Goal: Task Accomplishment & Management: Use online tool/utility

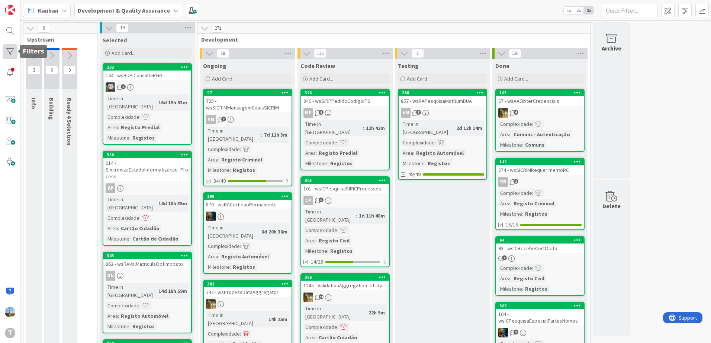
click at [8, 56] on div at bounding box center [10, 51] width 15 height 15
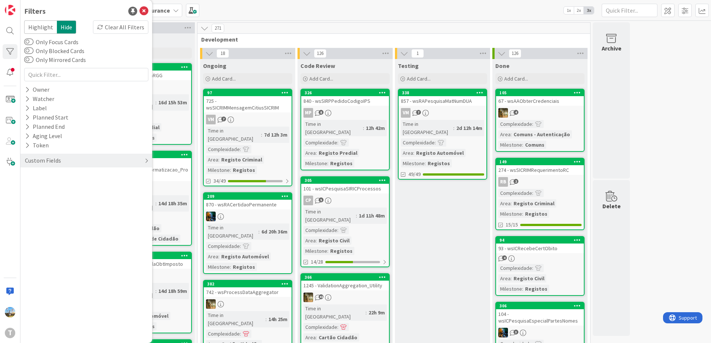
click at [64, 159] on div "Custom Fields" at bounding box center [86, 161] width 132 height 14
click at [77, 175] on div "Priority" at bounding box center [86, 175] width 132 height 9
click at [59, 189] on span "Critical" at bounding box center [49, 187] width 28 height 10
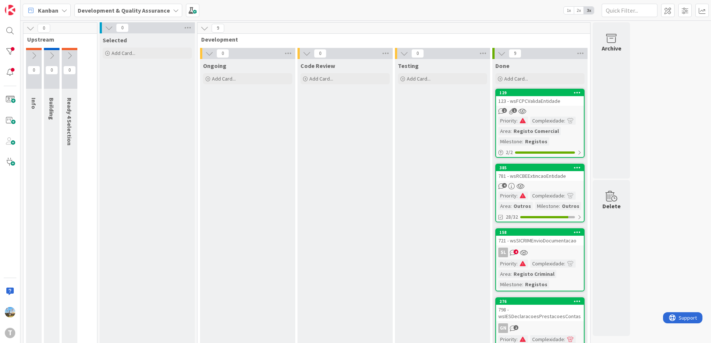
click at [555, 109] on div "2 1" at bounding box center [540, 111] width 88 height 6
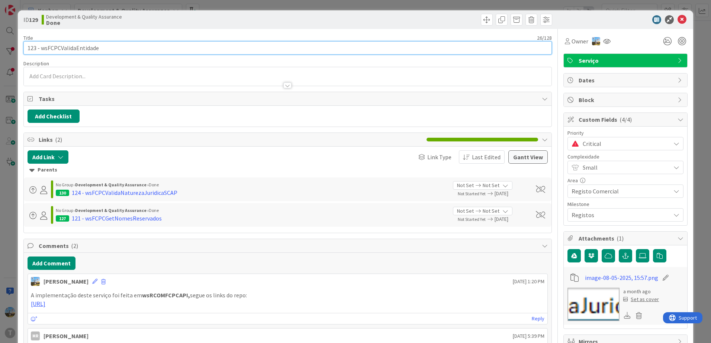
drag, startPoint x: 101, startPoint y: 45, endPoint x: 41, endPoint y: 49, distance: 60.3
click at [41, 49] on input "123 - wsFCPCValidaEntidade" at bounding box center [287, 47] width 528 height 13
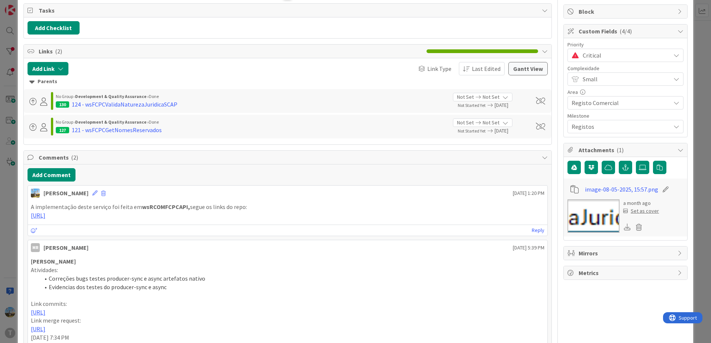
scroll to position [112, 0]
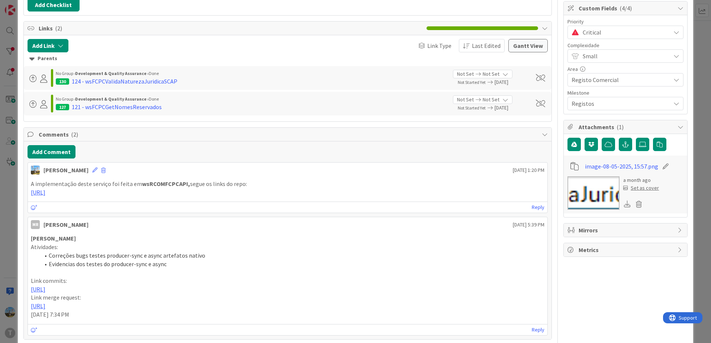
click at [159, 185] on strong "wsRCOMFCPCAPI," at bounding box center [166, 183] width 48 height 7
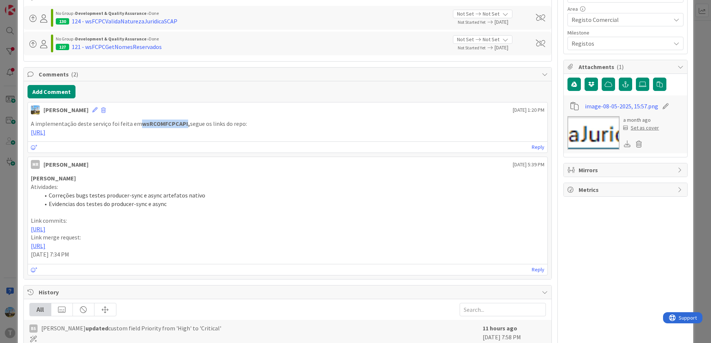
scroll to position [186, 0]
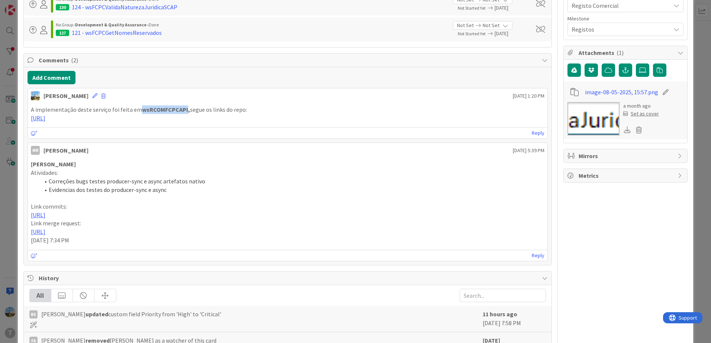
copy p "A implementação deste serviço foi feita em wsRCOMFCPCAPI"
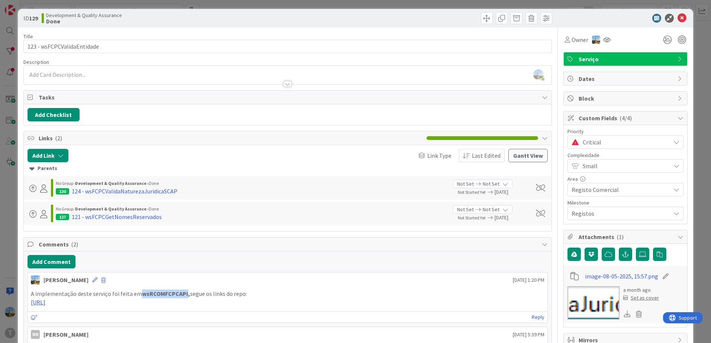
scroll to position [0, 0]
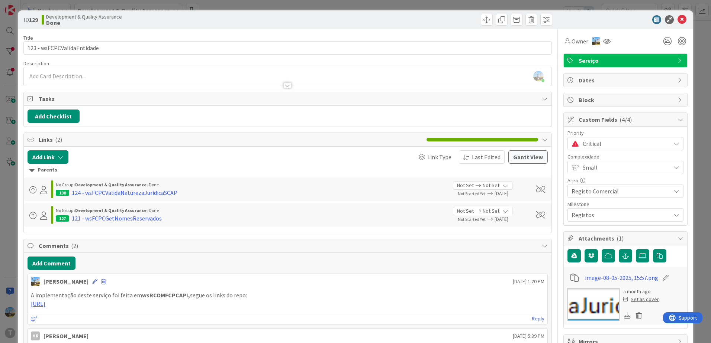
click at [603, 145] on span "Critical" at bounding box center [624, 144] width 84 height 10
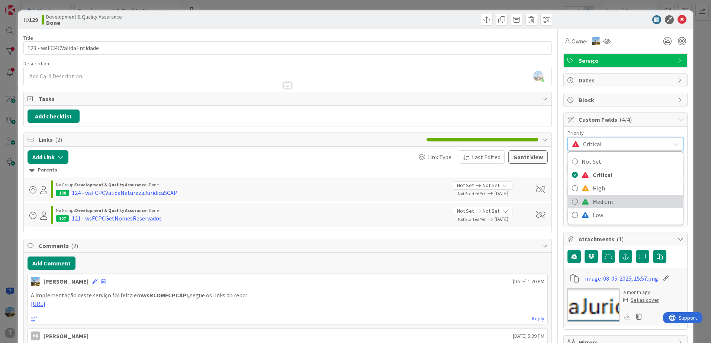
click at [594, 199] on span "Medium" at bounding box center [635, 201] width 86 height 11
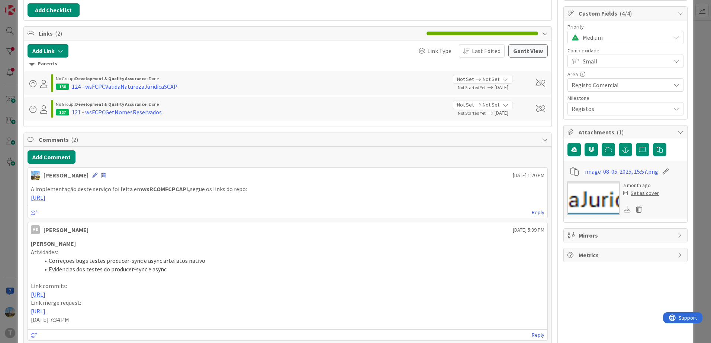
scroll to position [74, 0]
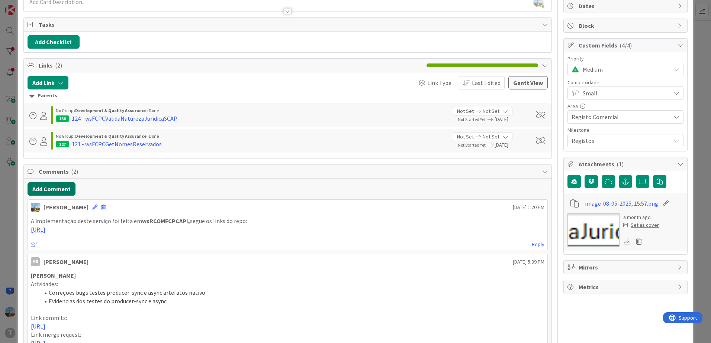
click at [59, 185] on button "Add Comment" at bounding box center [52, 188] width 48 height 13
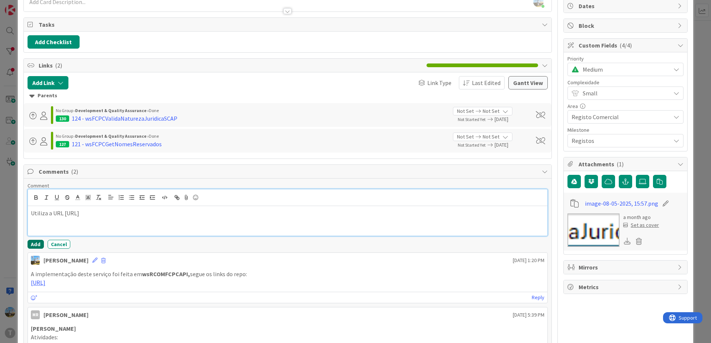
click at [36, 245] on button "Add" at bounding box center [36, 244] width 16 height 9
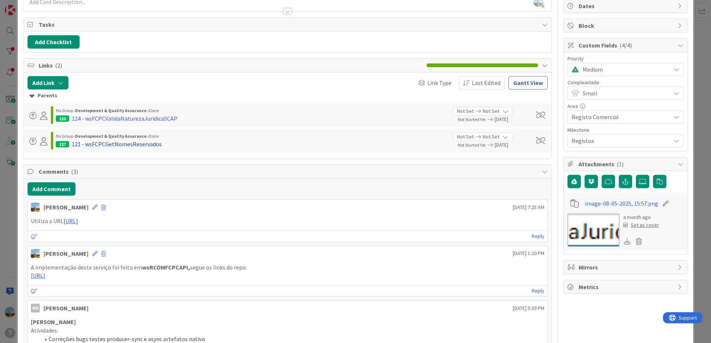
click at [142, 147] on div "121 - wsFCPCGetNomesReservados" at bounding box center [117, 144] width 90 height 9
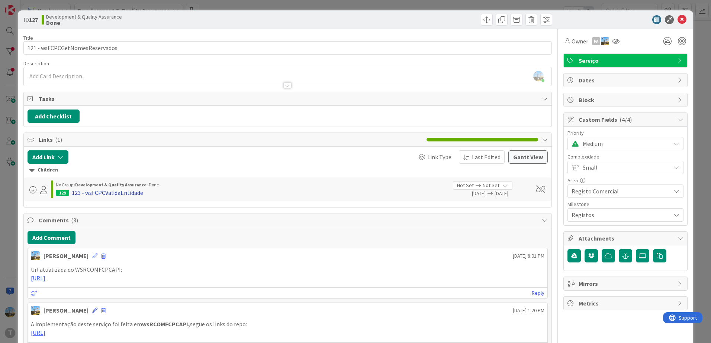
click at [104, 195] on div "123 - wsFCPCValidaEntidade" at bounding box center [107, 192] width 71 height 9
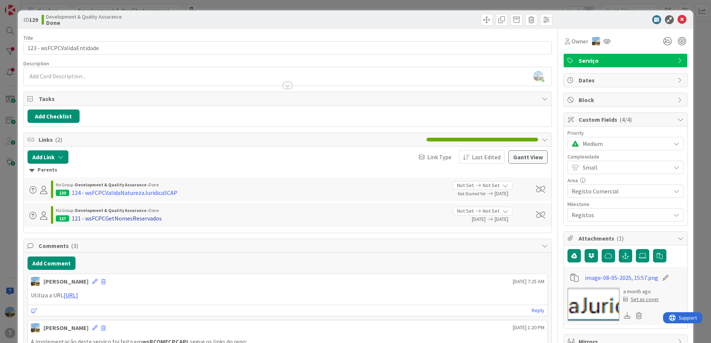
click at [145, 216] on div "121 - wsFCPCGetNomesReservados" at bounding box center [117, 218] width 90 height 9
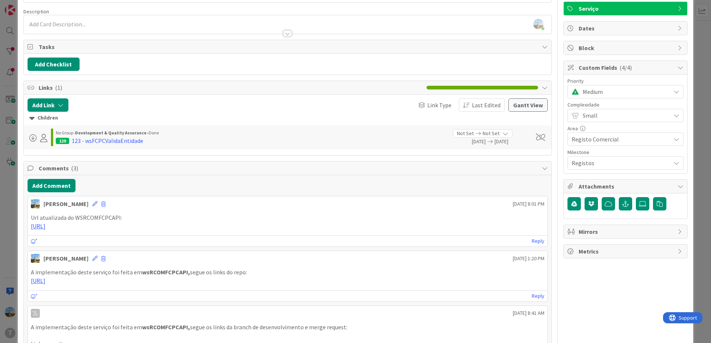
scroll to position [37, 0]
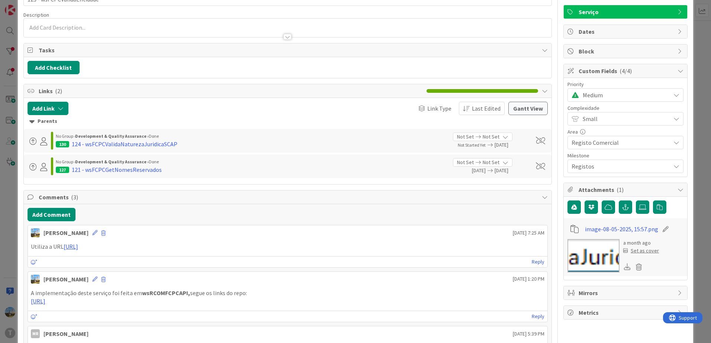
scroll to position [37, 0]
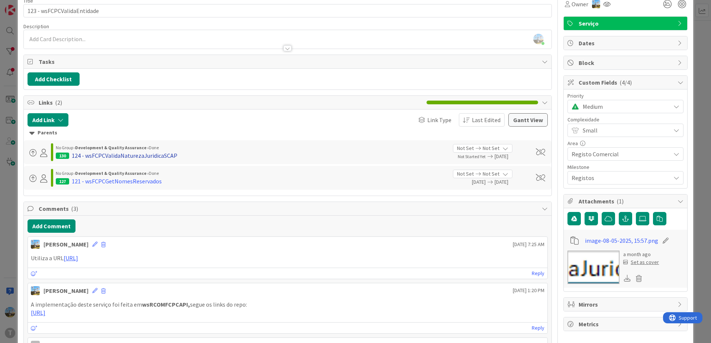
click at [143, 154] on div "124 - wsFCPCValidaNaturezaJuridicaSCAP" at bounding box center [125, 155] width 106 height 9
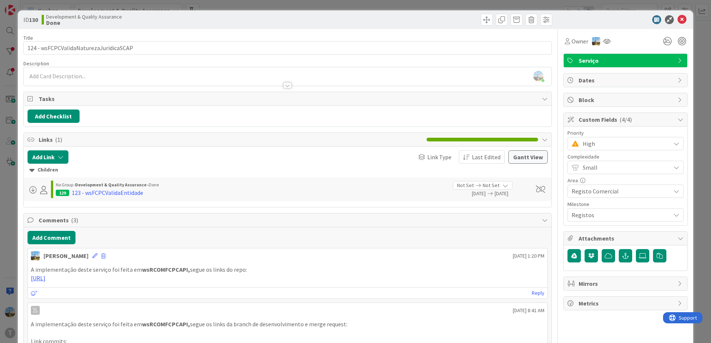
click at [606, 141] on span "High" at bounding box center [624, 144] width 84 height 10
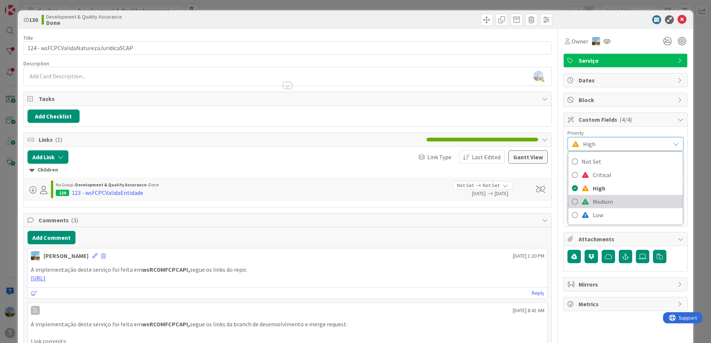
click at [606, 200] on span "Medium" at bounding box center [635, 201] width 86 height 11
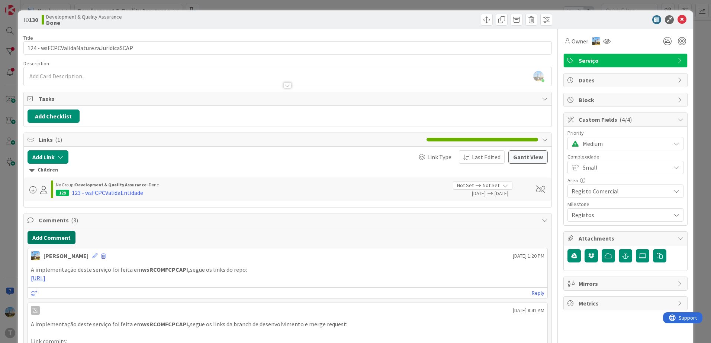
click at [43, 238] on button "Add Comment" at bounding box center [52, 237] width 48 height 13
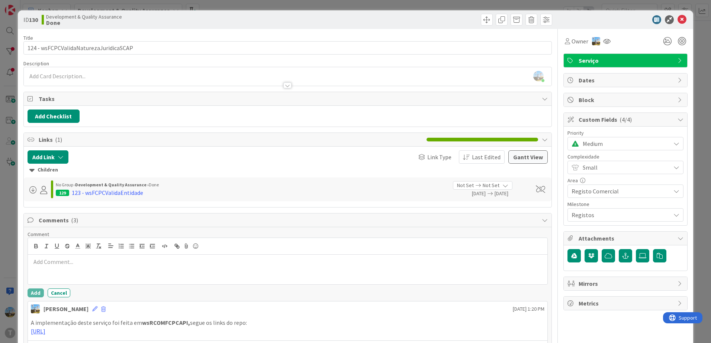
click at [132, 266] on p at bounding box center [287, 262] width 513 height 9
click at [36, 291] on button "Add" at bounding box center [36, 293] width 16 height 9
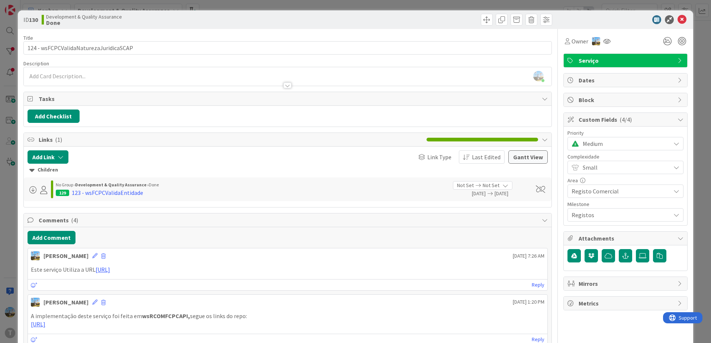
click at [165, 316] on strong "wsRCOMFCPCAPI," at bounding box center [166, 316] width 48 height 7
copy p "A implementação deste serviço foi feita em wsRCOMFCPCAPI"
click at [677, 21] on icon at bounding box center [681, 19] width 9 height 9
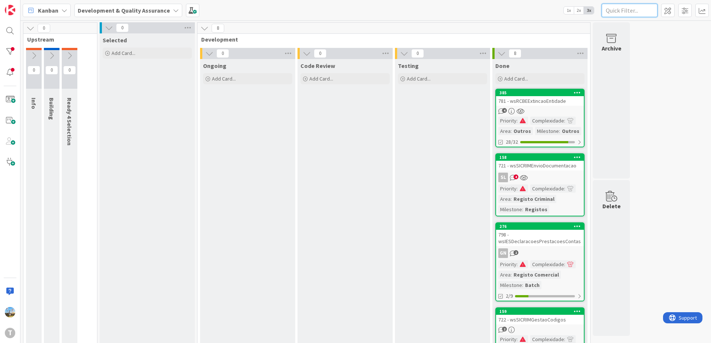
click at [622, 11] on input "text" at bounding box center [629, 10] width 56 height 13
paste input "wsRCOMFCPCAPI"
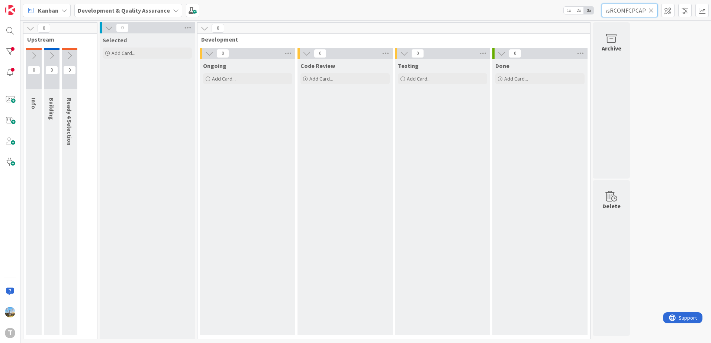
type input "wsRCOMFCPCAPI"
click at [650, 9] on icon at bounding box center [650, 10] width 5 height 7
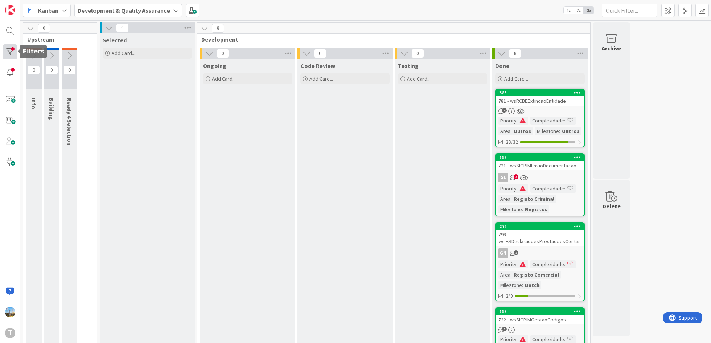
click at [11, 55] on div at bounding box center [10, 51] width 15 height 15
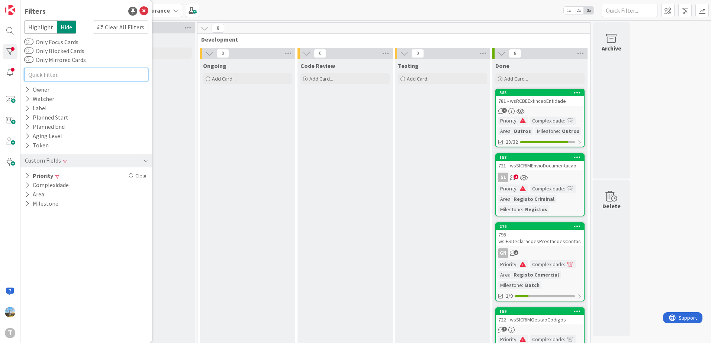
click at [77, 74] on input "text" at bounding box center [86, 74] width 124 height 13
paste input "wsRCOMFCPCAPI"
type input "wsRCOMFCPCAPI"
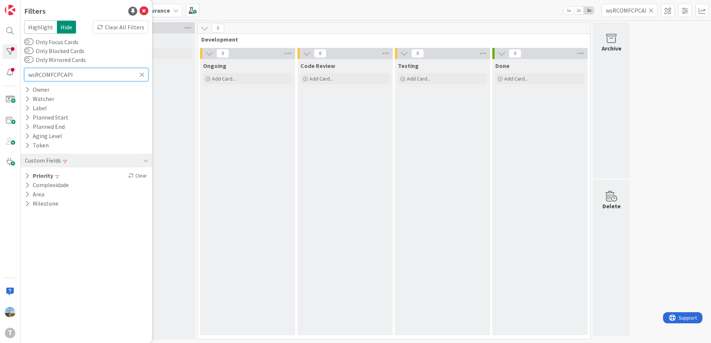
click at [146, 76] on input "wsRCOMFCPCAPI" at bounding box center [86, 74] width 124 height 13
type input "wsRCOMFCPCAPI"
click at [143, 73] on icon at bounding box center [141, 74] width 5 height 7
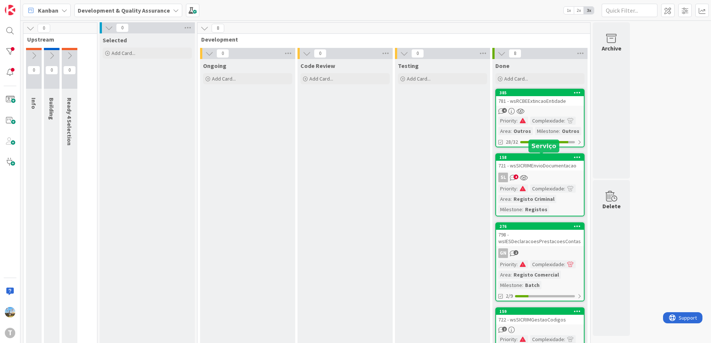
click at [541, 110] on div "4" at bounding box center [540, 111] width 88 height 6
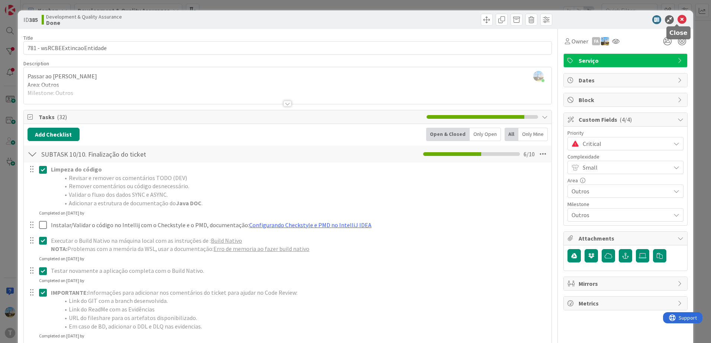
click at [677, 20] on icon at bounding box center [681, 19] width 9 height 9
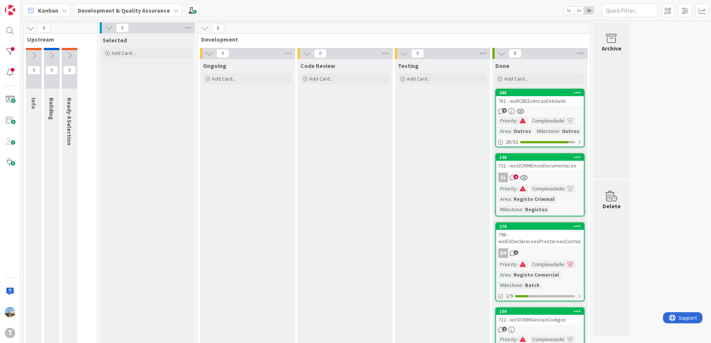
click at [554, 179] on div "SL 4" at bounding box center [540, 178] width 88 height 10
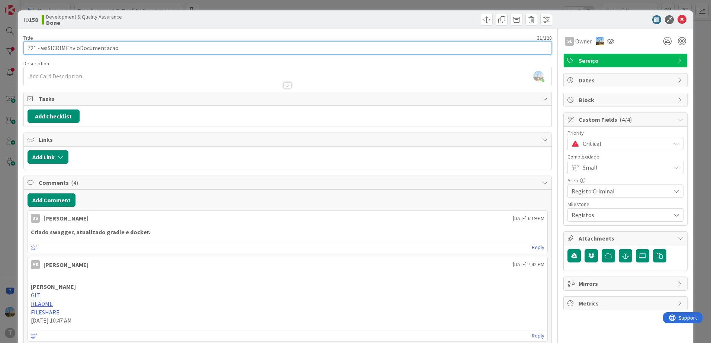
drag, startPoint x: 117, startPoint y: 50, endPoint x: 42, endPoint y: 48, distance: 75.5
click at [42, 48] on input "721 - wsSICRIMEnvioDocumentacao" at bounding box center [287, 47] width 528 height 13
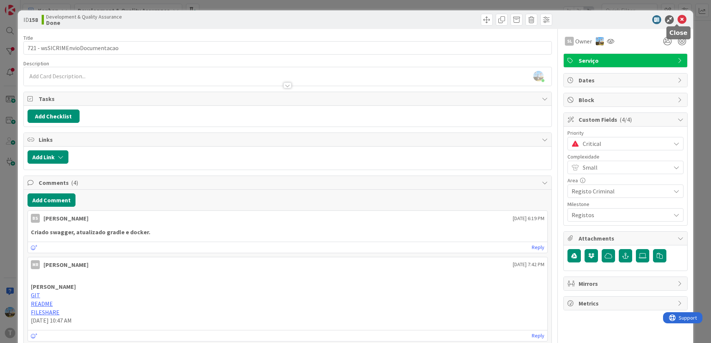
click at [679, 19] on icon at bounding box center [681, 19] width 9 height 9
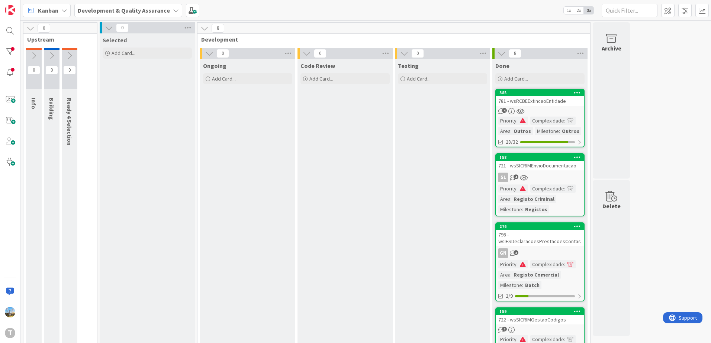
click at [543, 265] on div "Complexidade" at bounding box center [547, 265] width 34 height 8
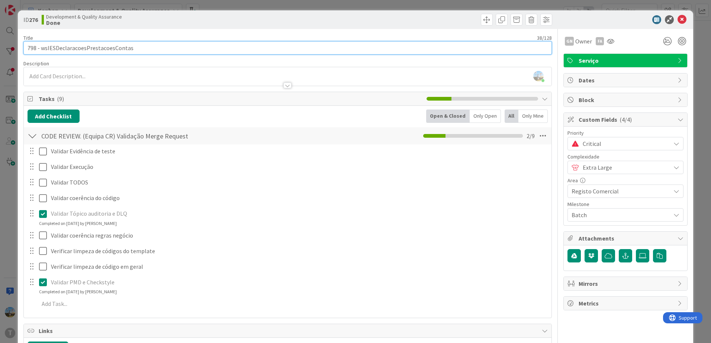
drag, startPoint x: 140, startPoint y: 51, endPoint x: 42, endPoint y: 51, distance: 97.8
click at [42, 51] on input "798 - wsIESDeclaracoesPrestacoesContas" at bounding box center [287, 47] width 528 height 13
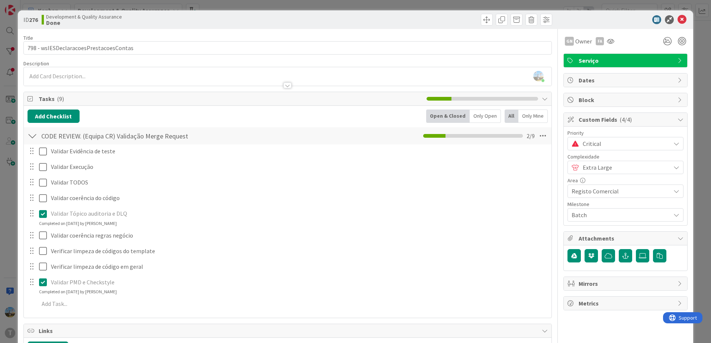
click at [681, 21] on div at bounding box center [622, 19] width 132 height 9
click at [678, 19] on icon at bounding box center [681, 19] width 9 height 9
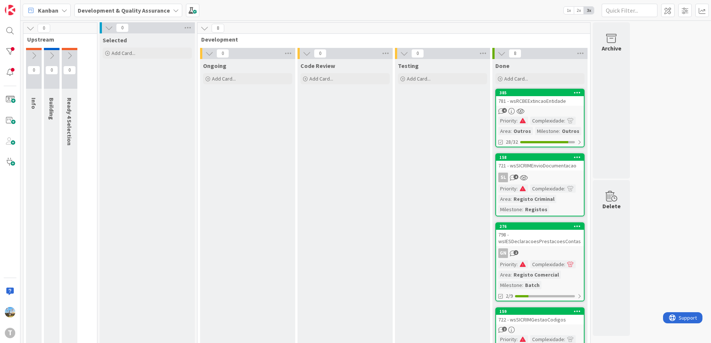
click at [555, 177] on div "SL 4" at bounding box center [540, 178] width 88 height 10
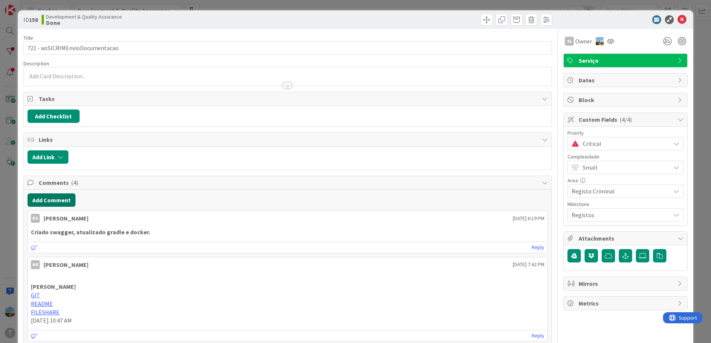
click at [74, 201] on button "Add Comment" at bounding box center [52, 200] width 48 height 13
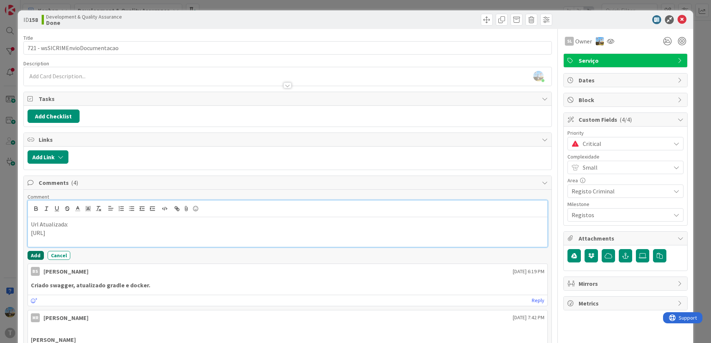
click at [34, 252] on button "Add" at bounding box center [36, 255] width 16 height 9
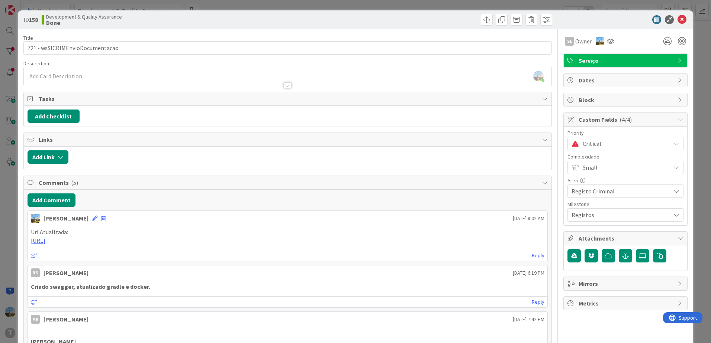
click at [582, 147] on span "Critical" at bounding box center [624, 144] width 84 height 10
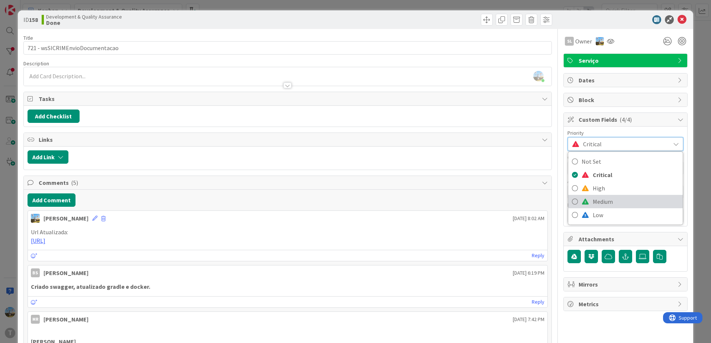
click at [599, 199] on span "Medium" at bounding box center [635, 201] width 86 height 11
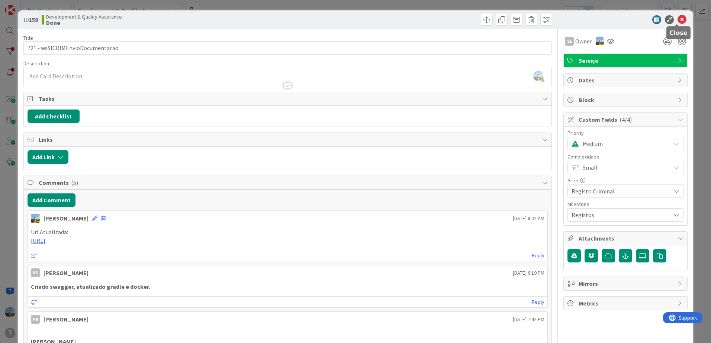
click at [677, 18] on icon at bounding box center [681, 19] width 9 height 9
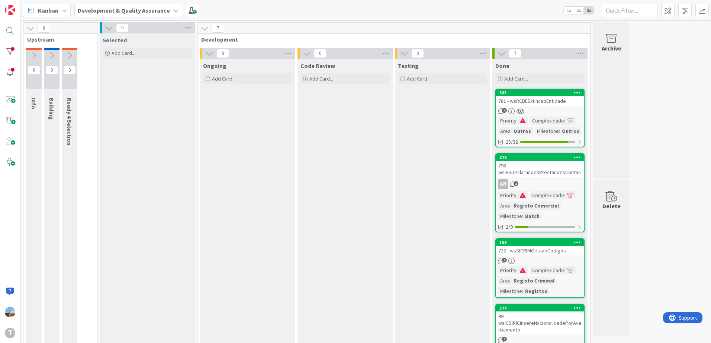
click at [379, 194] on div "Code Review Add Card..." at bounding box center [344, 341] width 95 height 564
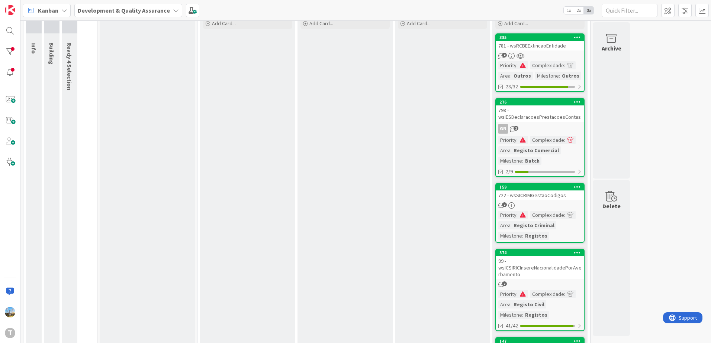
scroll to position [74, 0]
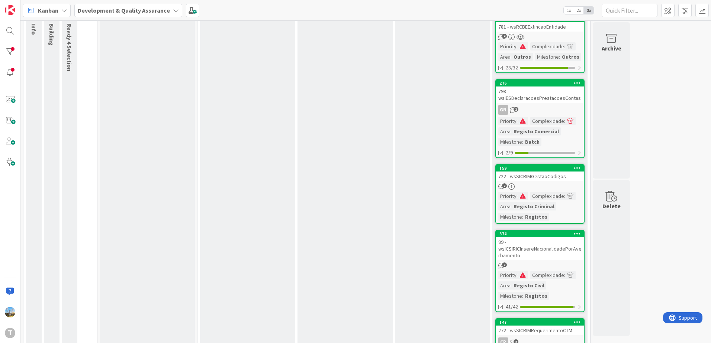
click at [545, 180] on div "722 - wsSICRIMGestaoCodigos" at bounding box center [540, 177] width 88 height 10
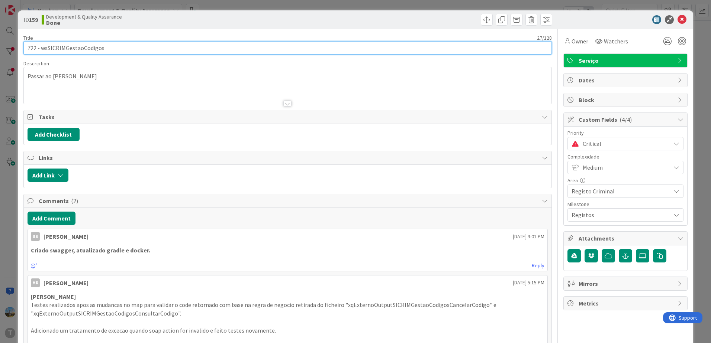
drag, startPoint x: 145, startPoint y: 51, endPoint x: 41, endPoint y: 48, distance: 104.5
click at [41, 48] on input "722 - wsSICRIMGestaoCodigos" at bounding box center [287, 47] width 528 height 13
